Goal: Information Seeking & Learning: Learn about a topic

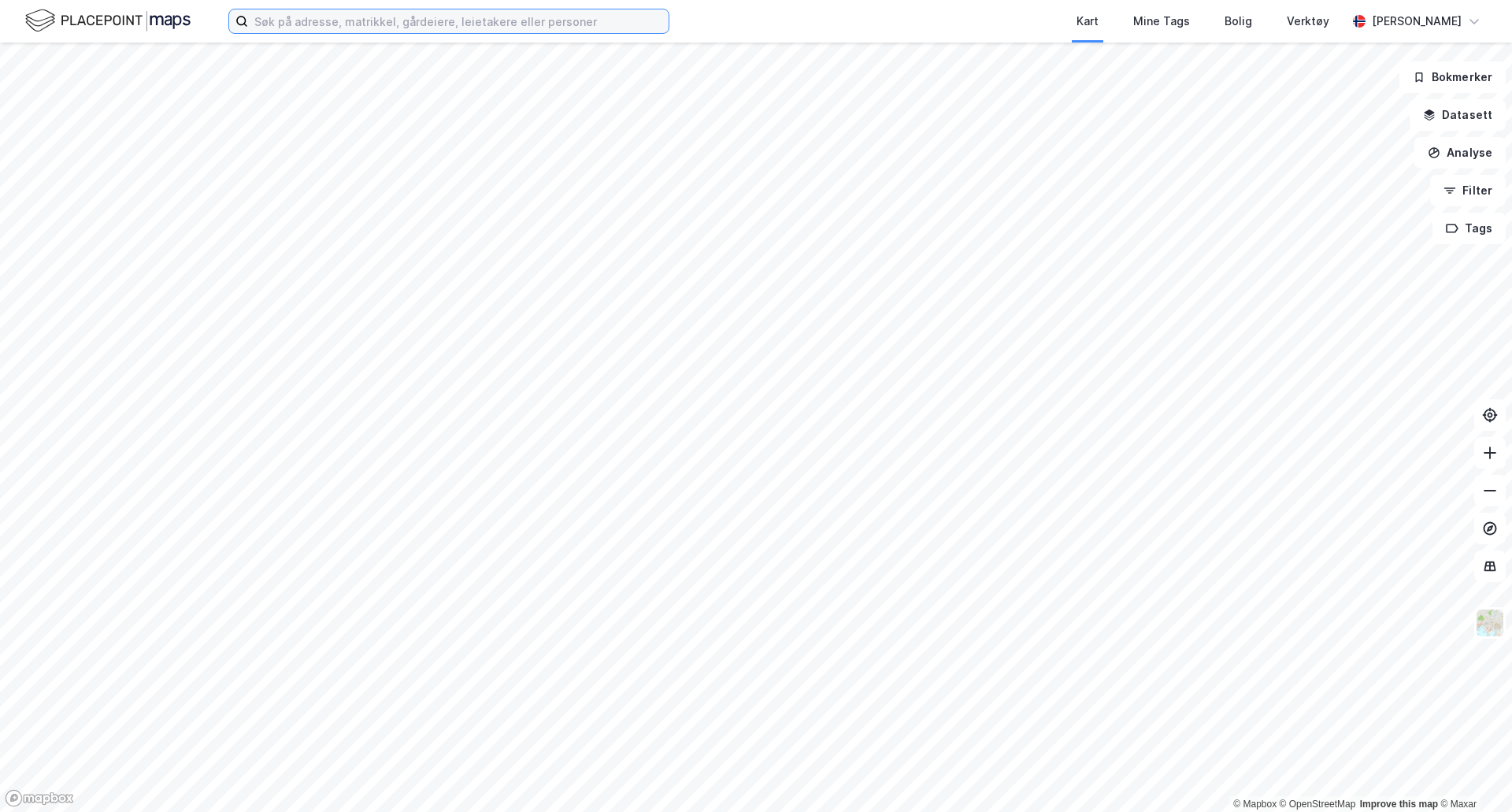
click at [340, 23] on input at bounding box center [458, 21] width 421 height 24
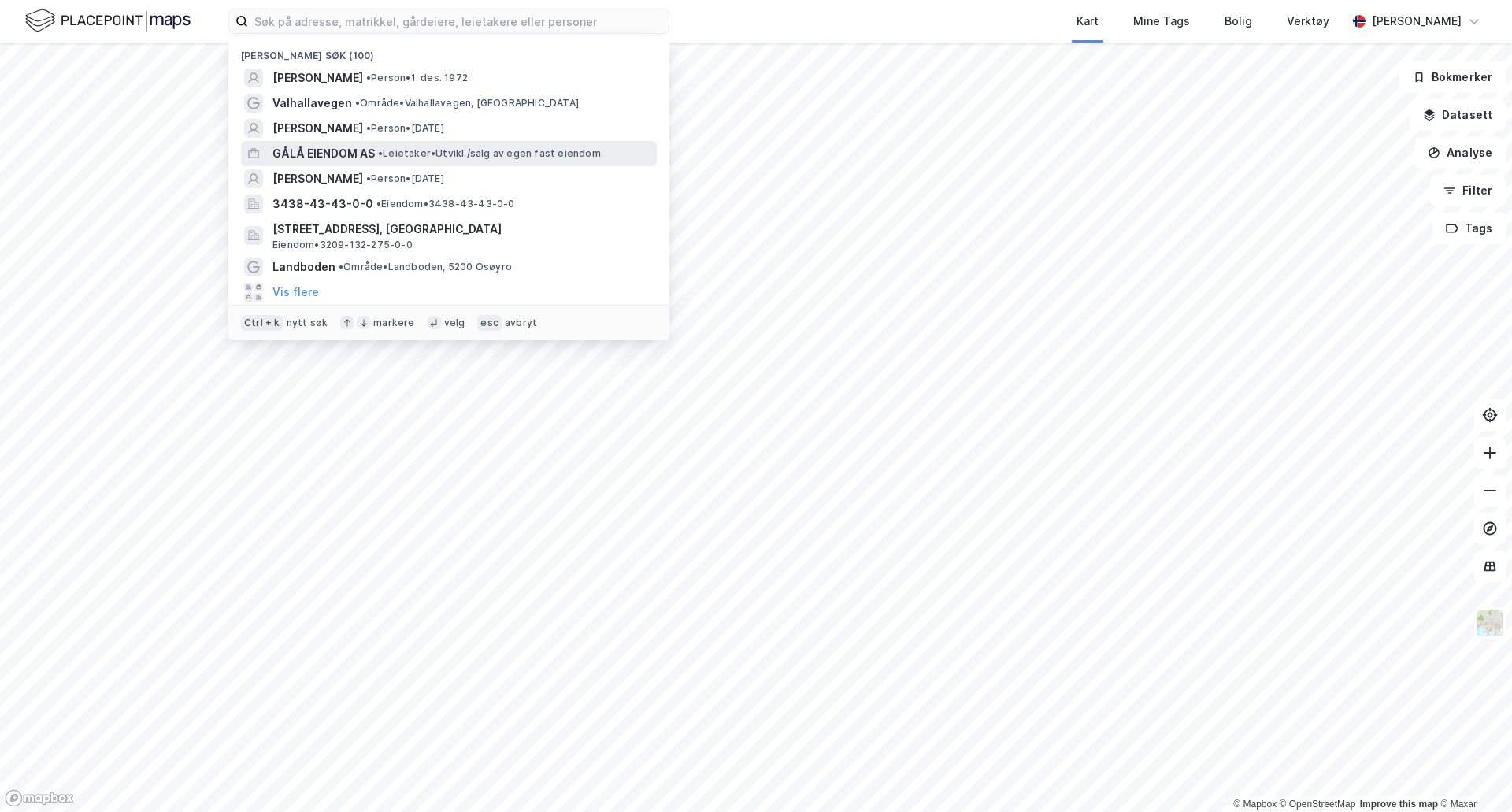
click at [326, 145] on span "GÅLÅ EIENDOM AS" at bounding box center [323, 153] width 103 height 19
